Goal: Information Seeking & Learning: Learn about a topic

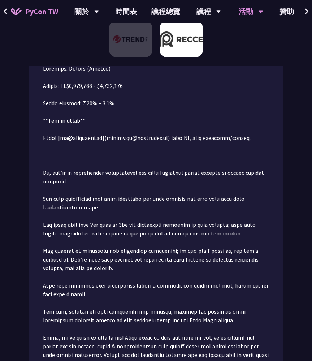
click at [44, 16] on span "PyCon TW" at bounding box center [41, 11] width 33 height 11
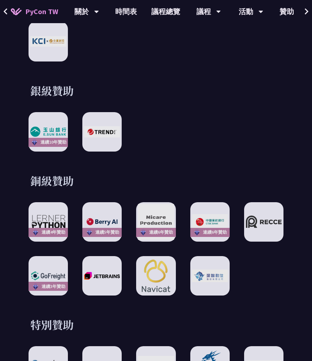
scroll to position [966, 0]
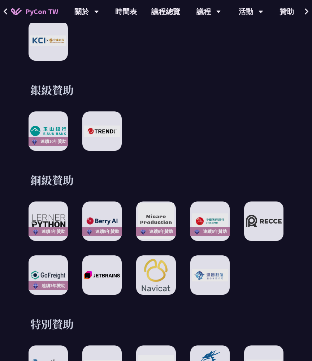
click at [44, 196] on div "銅級贊助 連續4年贊助 連續5年贊助 連續6年贊助 連續6年贊助 連續3年贊助" at bounding box center [156, 233] width 255 height 122
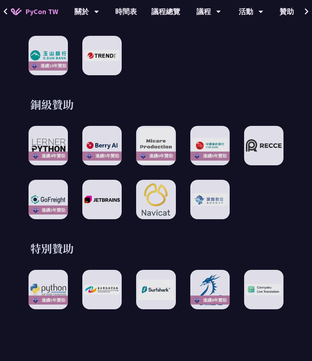
scroll to position [1043, 0]
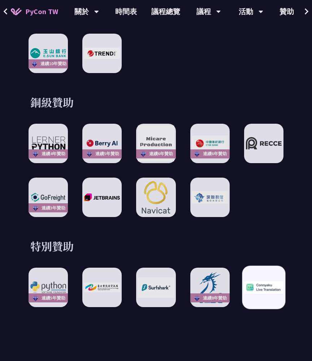
click at [270, 291] on img at bounding box center [263, 287] width 39 height 13
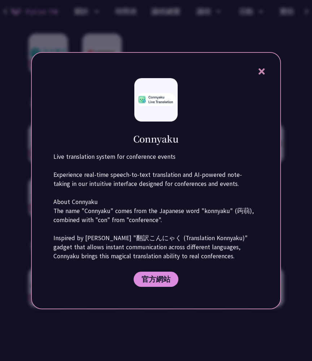
drag, startPoint x: 270, startPoint y: 291, endPoint x: 254, endPoint y: 257, distance: 37.2
click at [254, 257] on div "Connyaku Live translation system for conference events Experience real-time spe…" at bounding box center [156, 180] width 250 height 257
drag, startPoint x: 236, startPoint y: 266, endPoint x: 217, endPoint y: 283, distance: 25.1
click at [217, 283] on div "Connyaku Live translation system for conference events Experience real-time spe…" at bounding box center [156, 180] width 250 height 257
click at [154, 142] on h1 "Connyaku" at bounding box center [156, 138] width 46 height 13
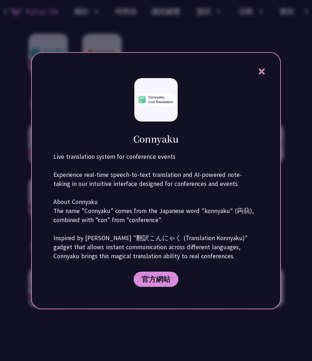
click at [154, 142] on h1 "Connyaku" at bounding box center [156, 138] width 46 height 13
copy h1 "Connyaku"
click at [277, 64] on div "Connyaku Live translation system for conference events Experience real-time spe…" at bounding box center [156, 180] width 250 height 257
click at [262, 73] on icon at bounding box center [261, 71] width 9 height 9
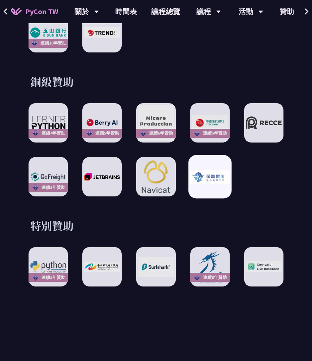
scroll to position [1079, 0]
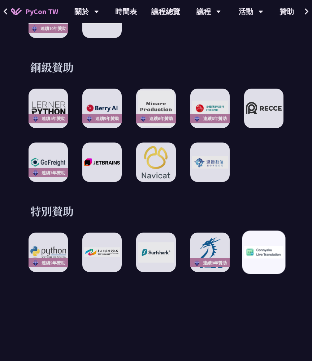
click at [261, 258] on div at bounding box center [263, 252] width 43 height 43
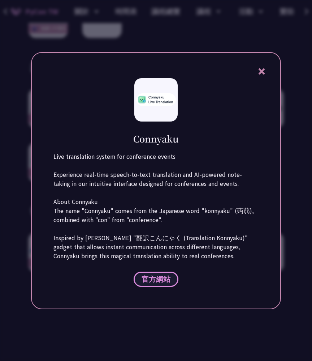
click at [161, 280] on span "官方網站" at bounding box center [156, 278] width 29 height 9
click at [260, 73] on icon at bounding box center [262, 71] width 6 height 6
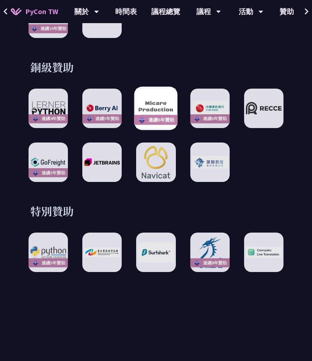
click at [156, 112] on img at bounding box center [155, 108] width 39 height 39
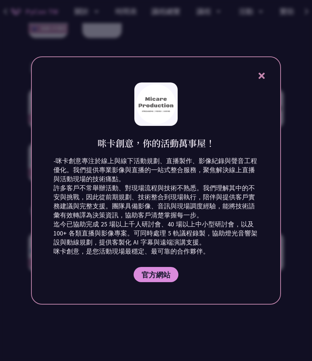
click at [261, 76] on icon at bounding box center [262, 76] width 6 height 6
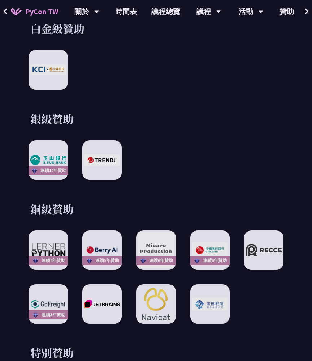
scroll to position [935, 0]
